Goal: Task Accomplishment & Management: Manage account settings

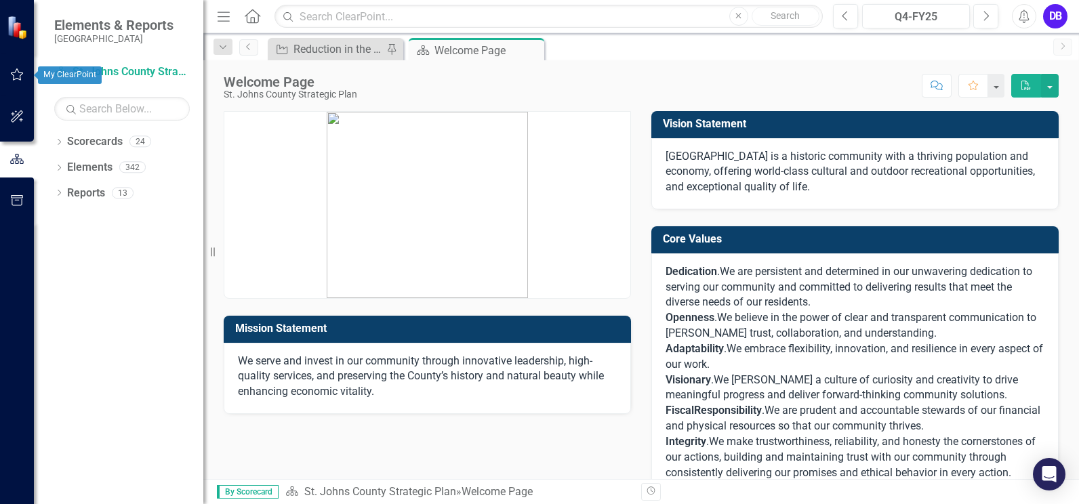
click at [12, 73] on icon "button" at bounding box center [17, 74] width 13 height 12
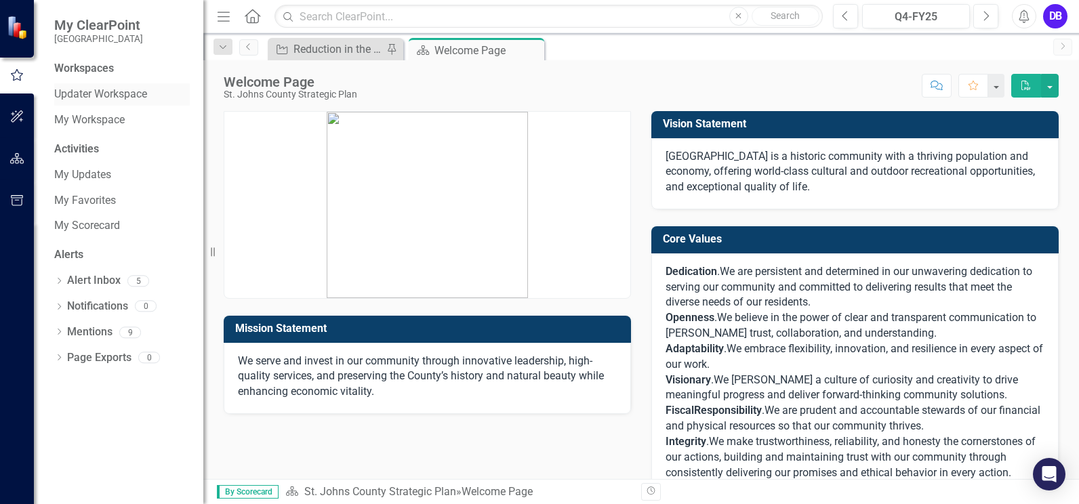
click at [64, 94] on link "Updater Workspace" at bounding box center [122, 95] width 136 height 16
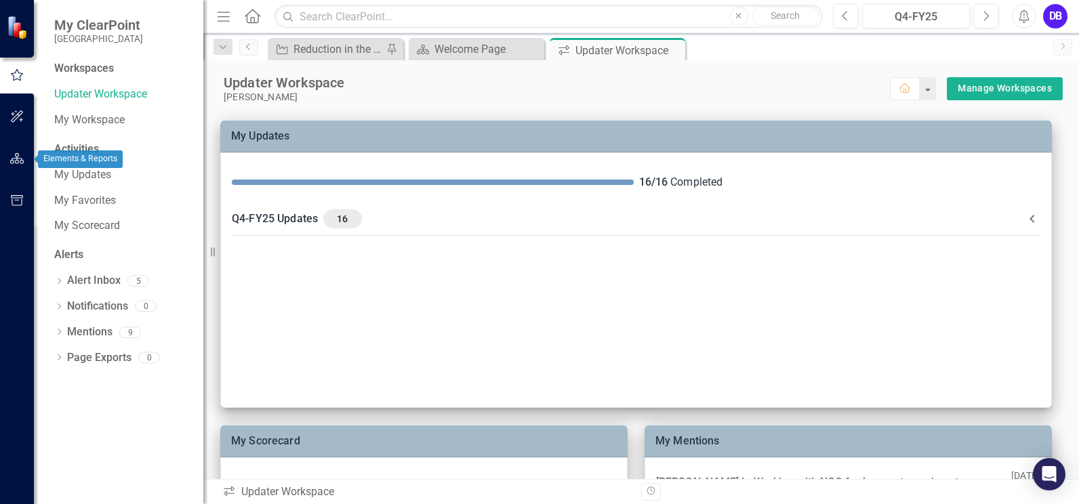
click at [11, 161] on icon "button" at bounding box center [17, 158] width 14 height 11
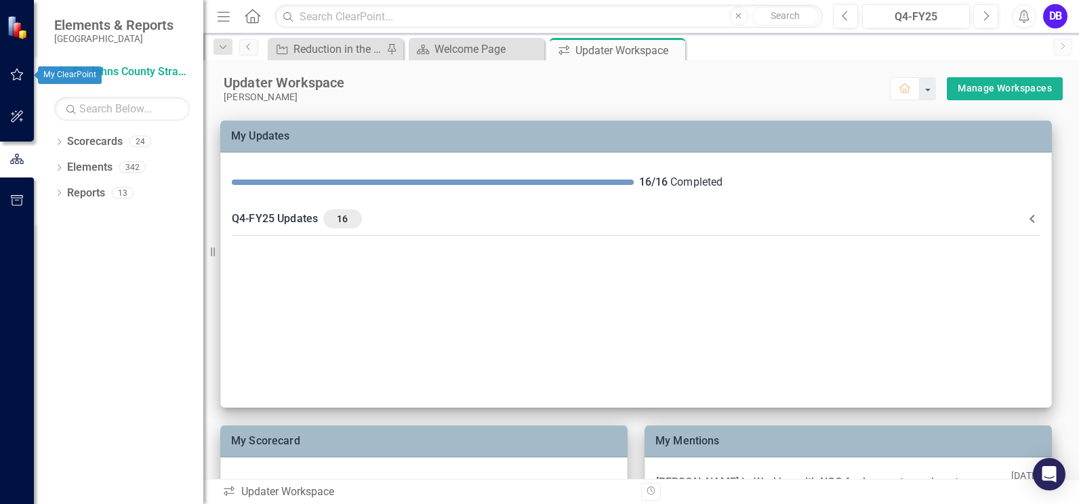
click at [10, 75] on icon "button" at bounding box center [17, 74] width 14 height 11
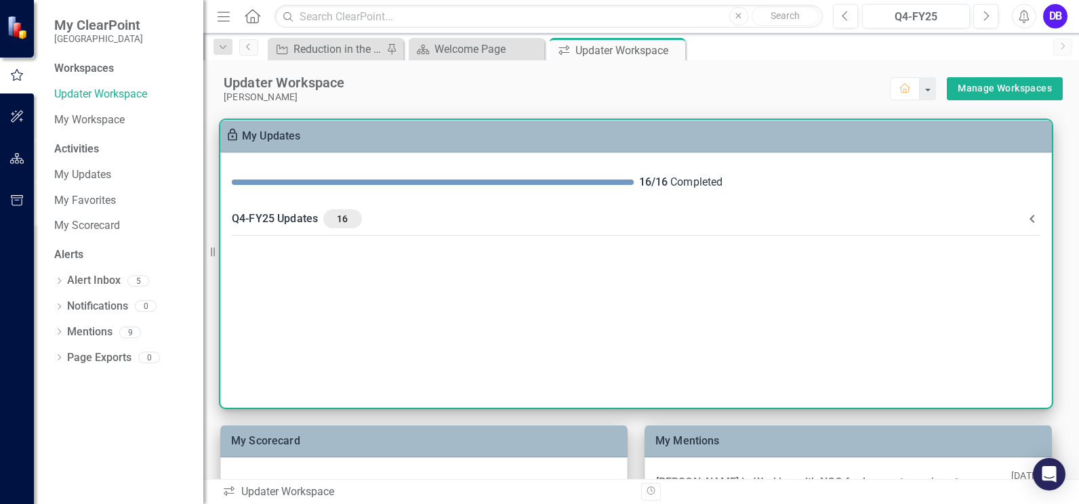
click at [275, 221] on div "Q4-FY25 Updates 16" at bounding box center [628, 219] width 793 height 19
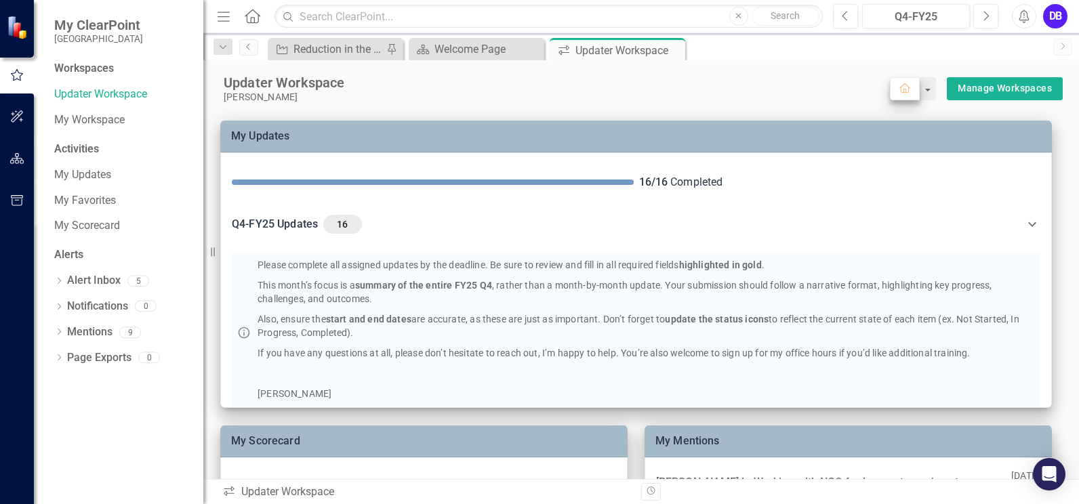
click at [817, 89] on div "Home" at bounding box center [913, 88] width 46 height 23
click at [817, 79] on button "Manage Workspaces" at bounding box center [1005, 88] width 116 height 23
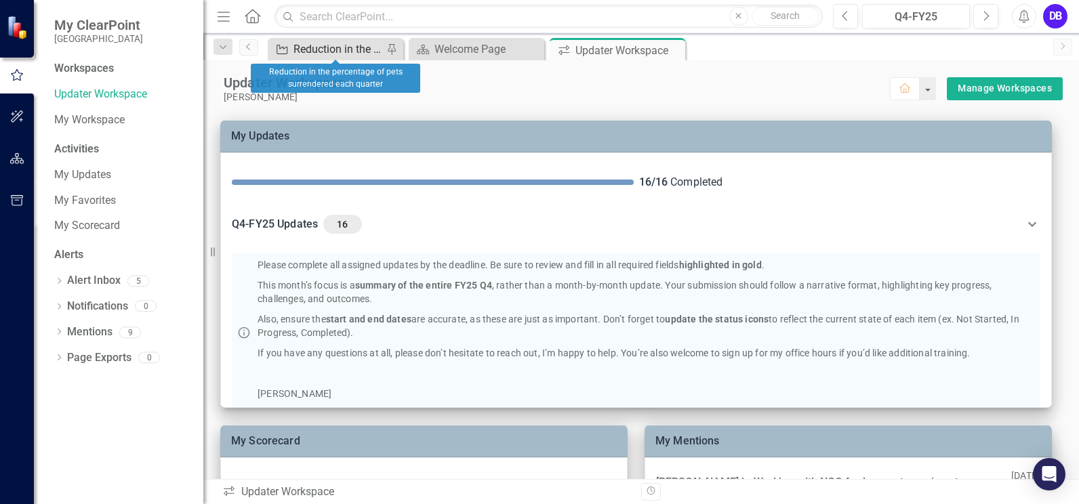
click at [339, 49] on div "Reduction in the percentage of pets surrendered each quarter" at bounding box center [339, 49] width 90 height 17
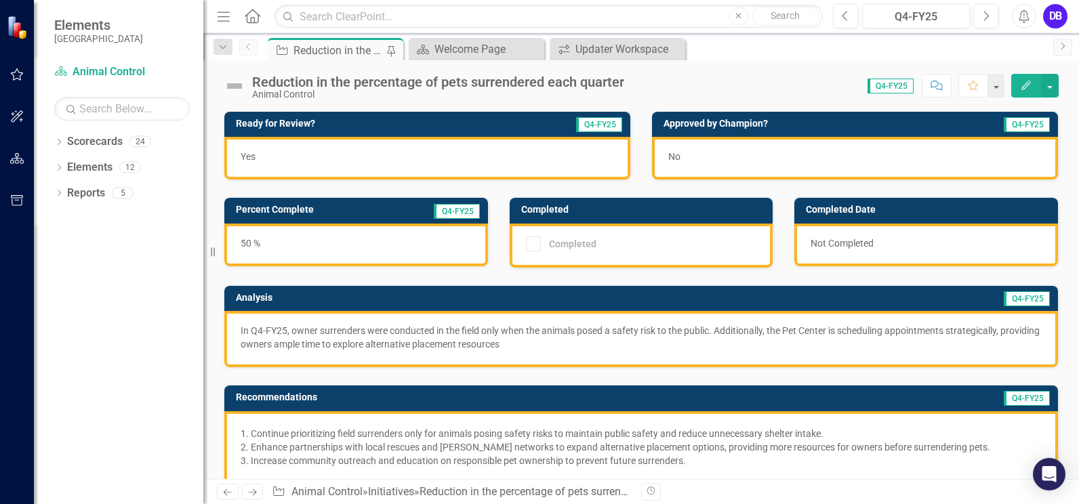
click at [254, 493] on icon "Next" at bounding box center [253, 492] width 12 height 9
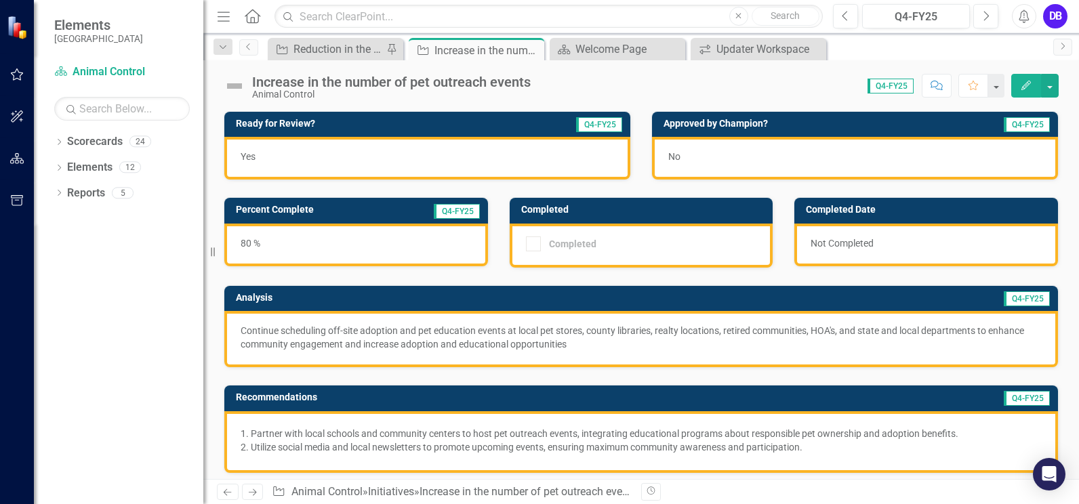
click at [254, 495] on icon "Next" at bounding box center [253, 492] width 12 height 9
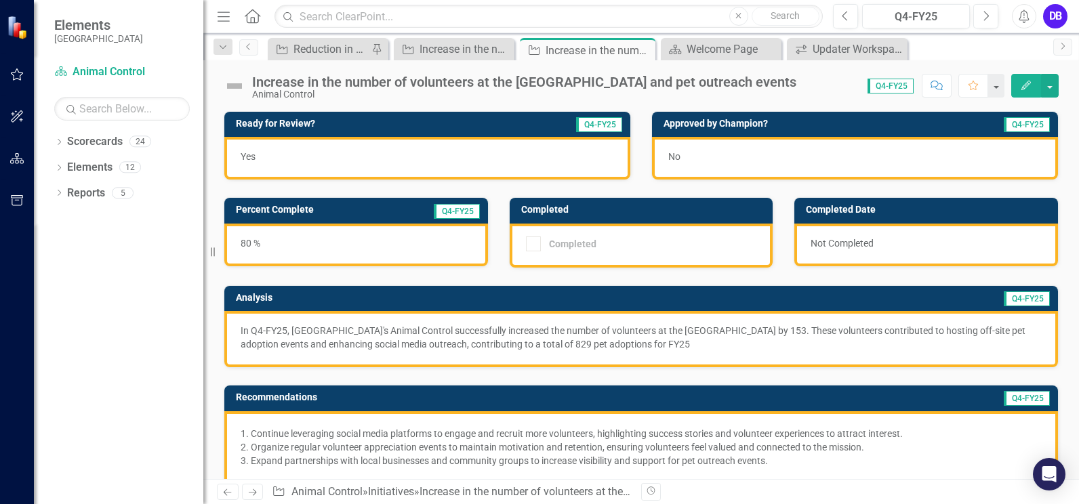
click at [254, 495] on icon "Next" at bounding box center [253, 492] width 12 height 9
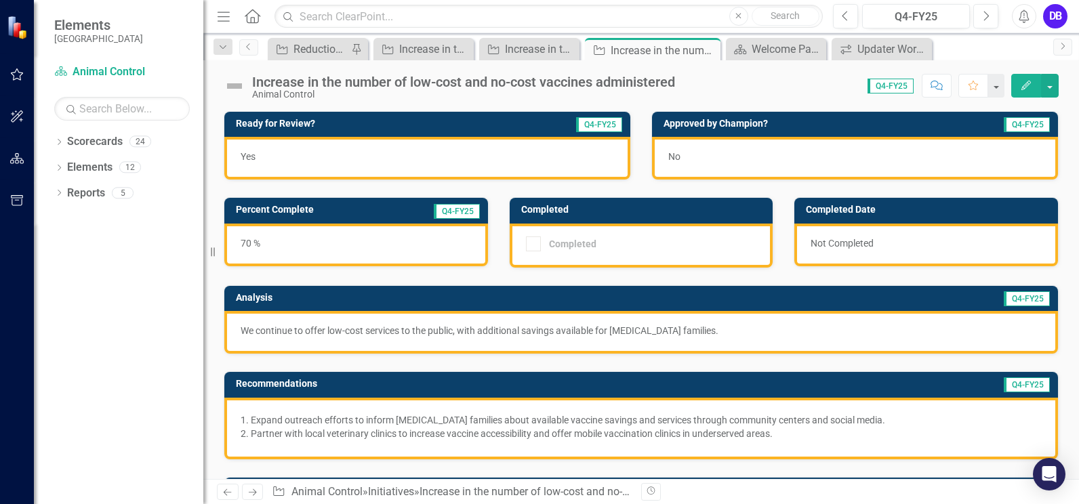
click at [254, 495] on icon "Next" at bounding box center [253, 492] width 12 height 9
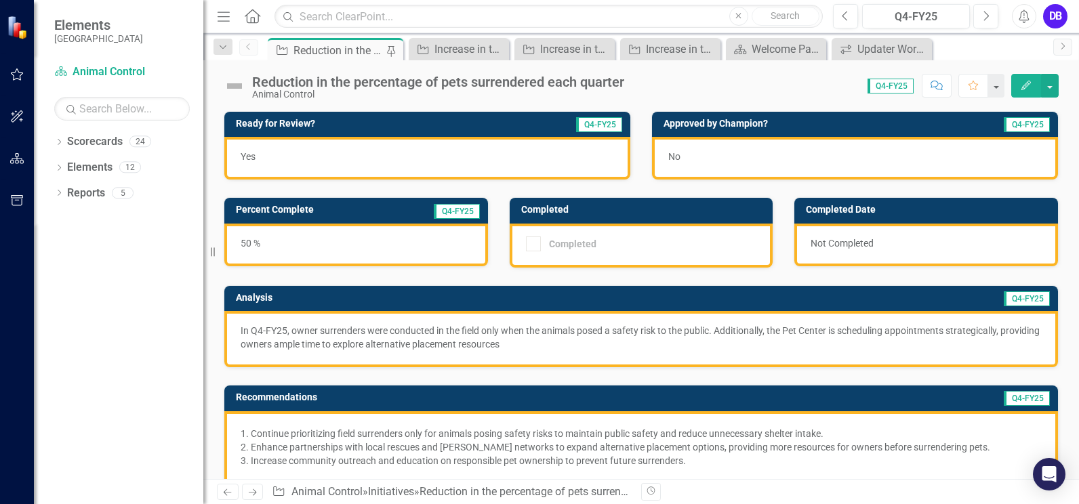
click at [254, 494] on icon "Next" at bounding box center [253, 492] width 12 height 9
